Goal: Information Seeking & Learning: Find specific fact

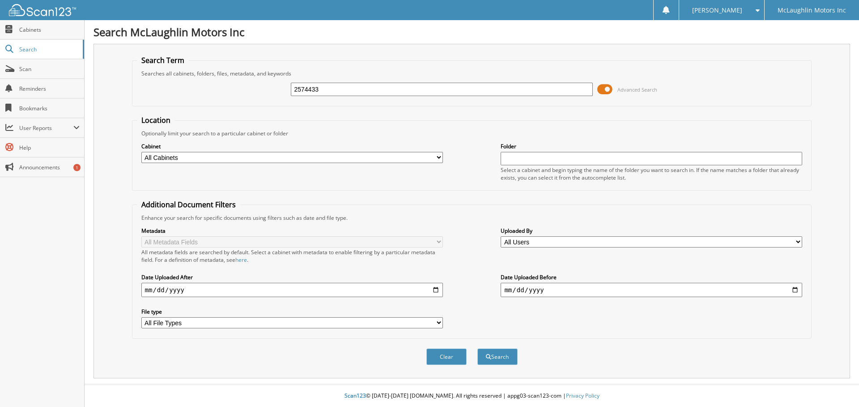
type input "2574433"
click at [477, 349] on button "Search" at bounding box center [497, 357] width 40 height 17
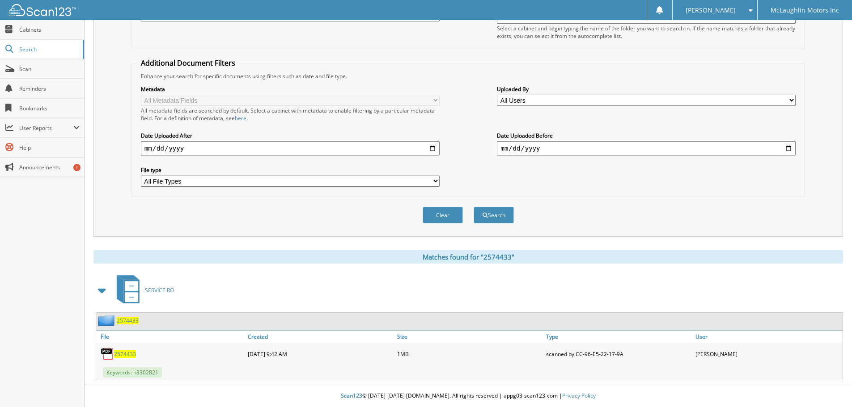
scroll to position [142, 0]
click at [125, 351] on link "2574433" at bounding box center [125, 355] width 22 height 8
